Goal: Check status: Check status

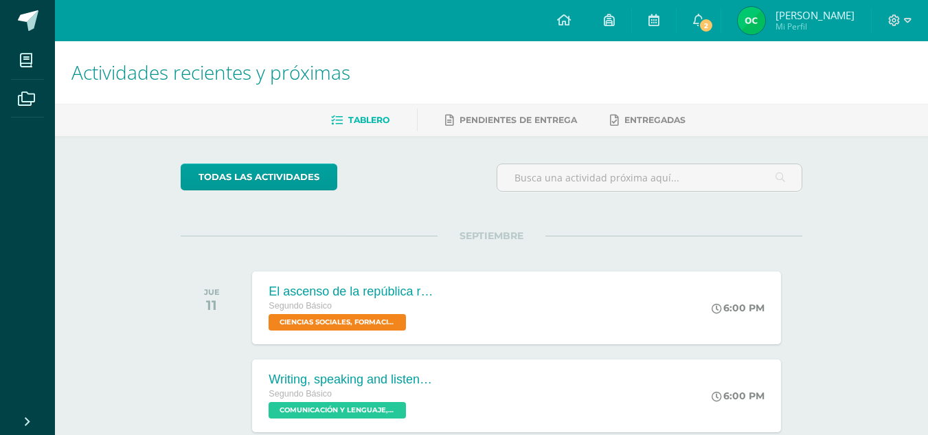
click at [765, 21] on img at bounding box center [751, 20] width 27 height 27
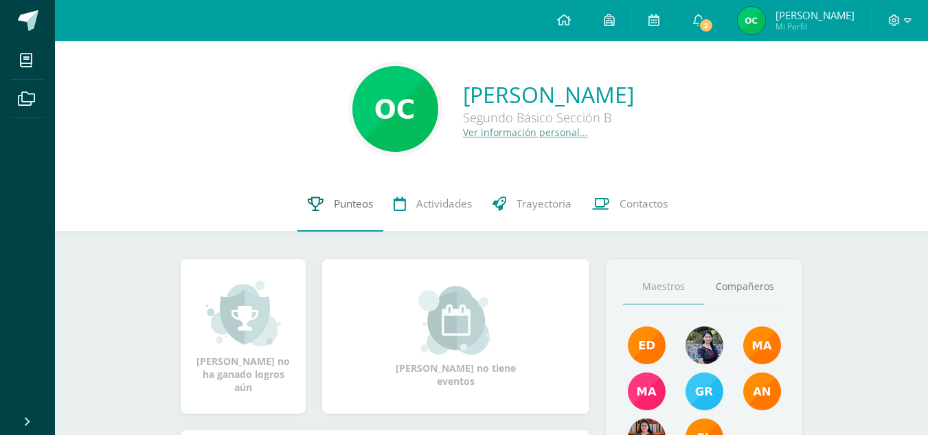
click at [344, 204] on span "Punteos" at bounding box center [353, 203] width 39 height 14
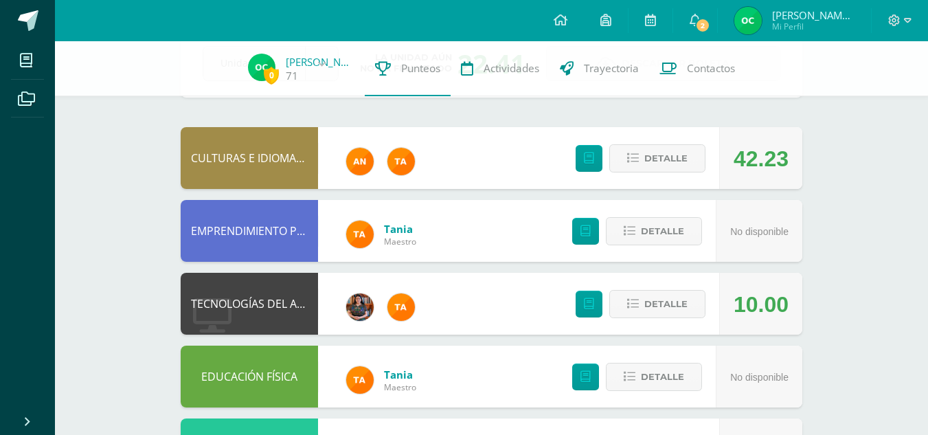
scroll to position [90, 0]
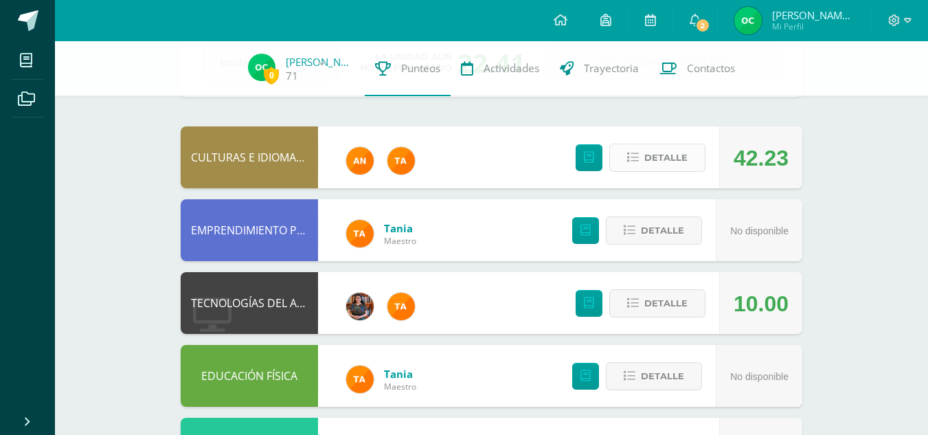
click at [683, 153] on span "Detalle" at bounding box center [665, 157] width 43 height 25
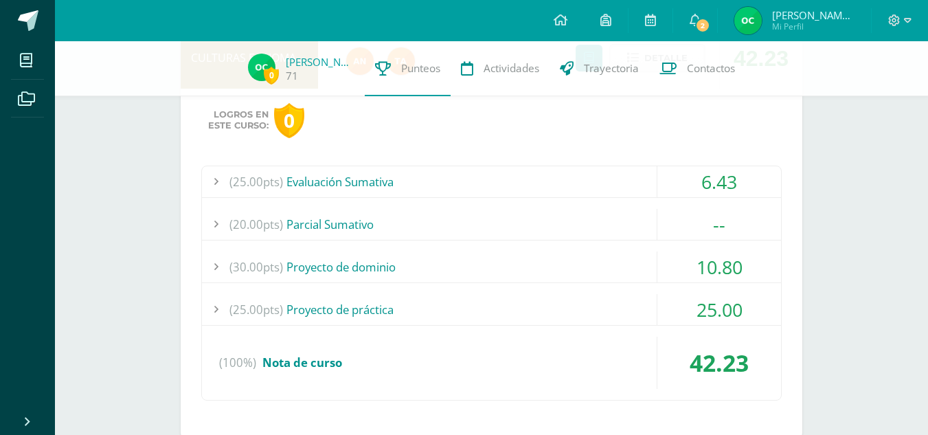
scroll to position [201, 0]
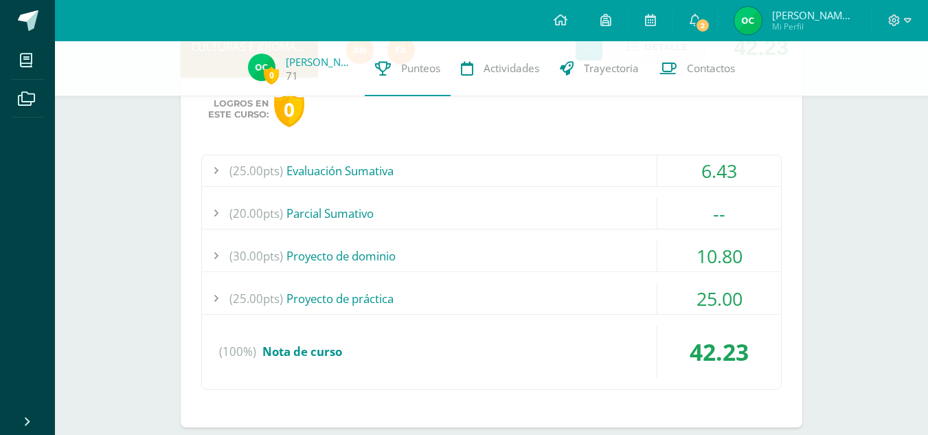
click at [488, 166] on div "(25.00pts) Evaluación Sumativa" at bounding box center [491, 170] width 579 height 31
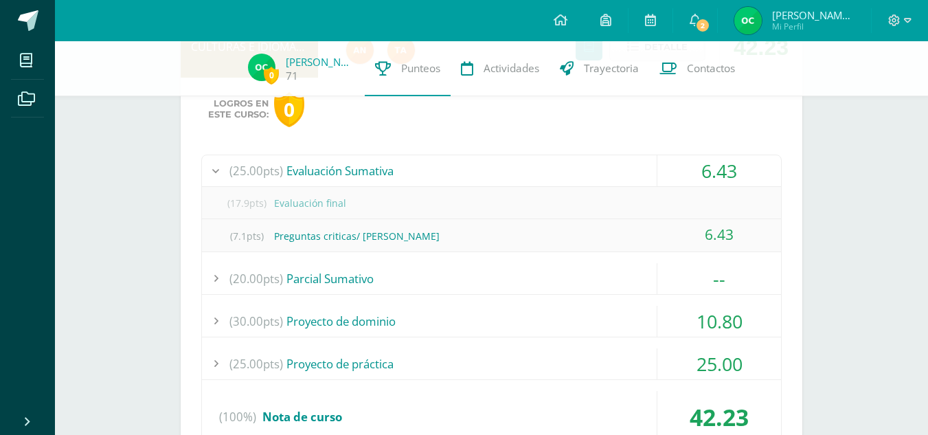
click at [488, 166] on div "(25.00pts) Evaluación Sumativa" at bounding box center [491, 170] width 579 height 31
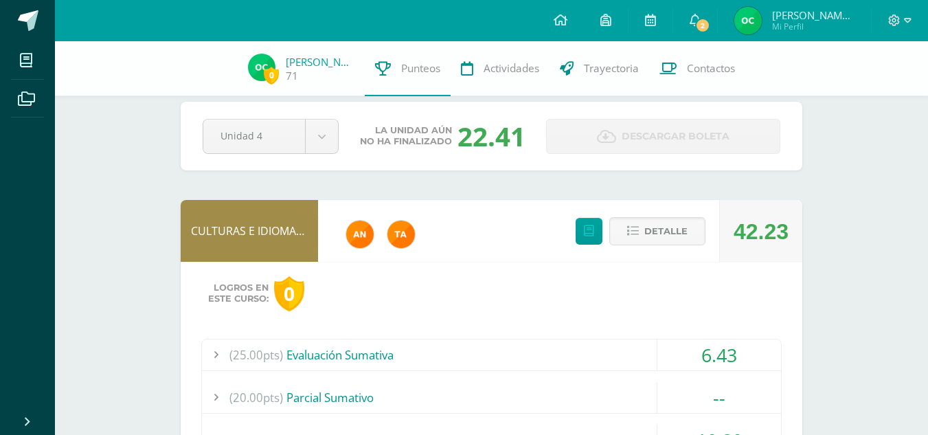
scroll to position [14, 0]
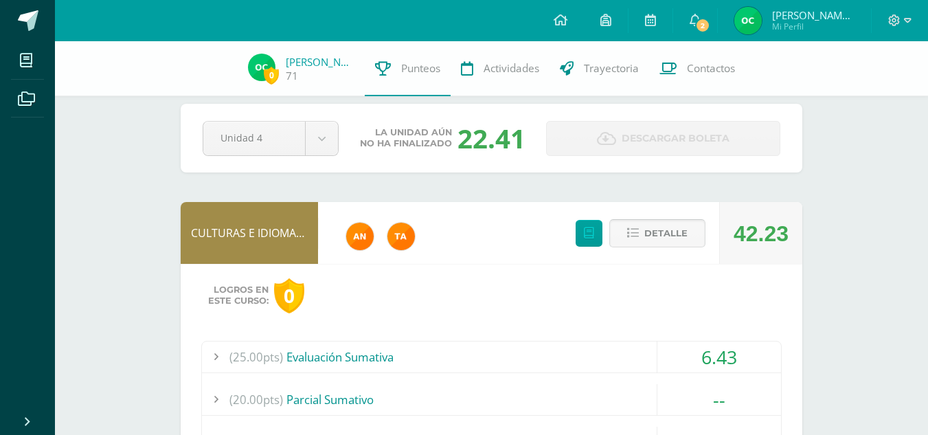
click at [664, 232] on span "Detalle" at bounding box center [665, 233] width 43 height 25
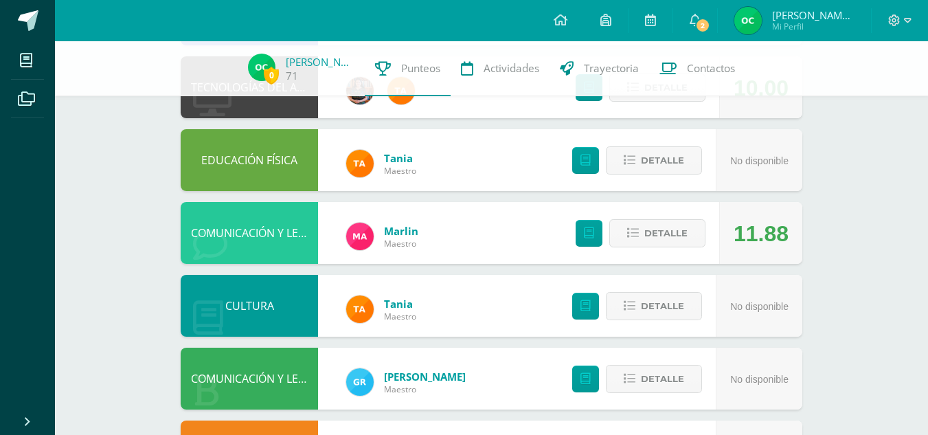
scroll to position [305, 0]
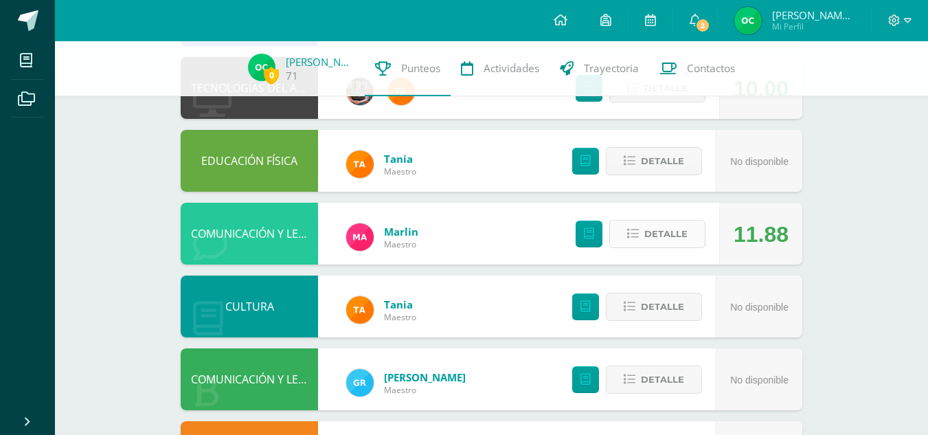
click at [662, 232] on span "Detalle" at bounding box center [665, 233] width 43 height 25
